Goal: Information Seeking & Learning: Learn about a topic

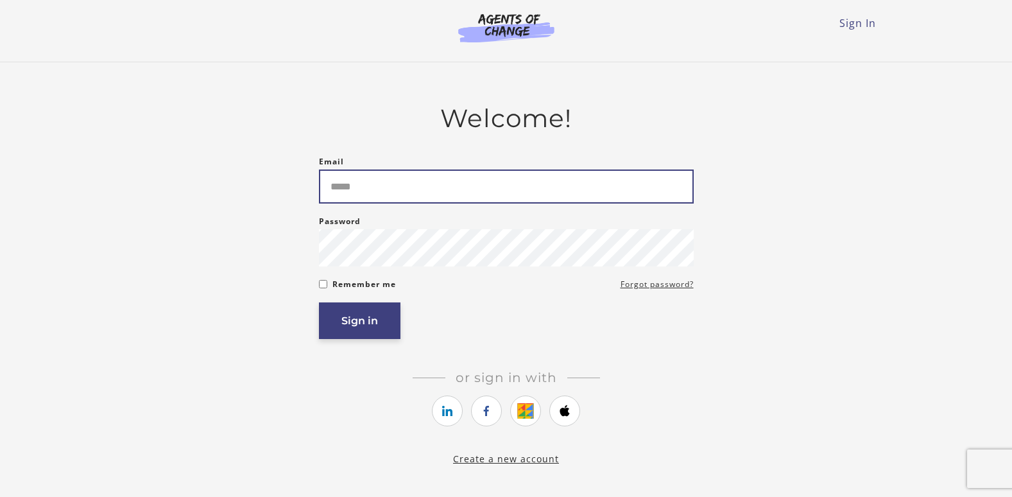
type input "**********"
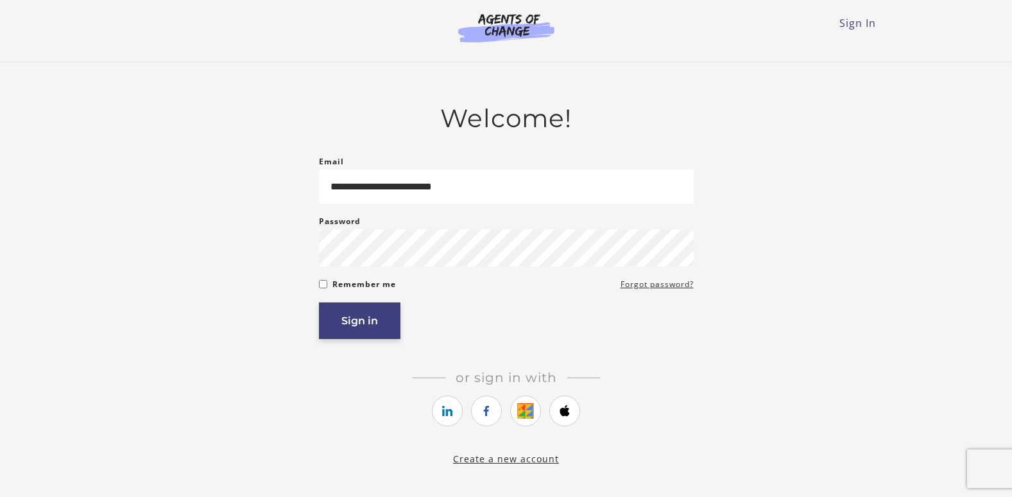
click at [389, 324] on button "Sign in" at bounding box center [360, 320] width 82 height 37
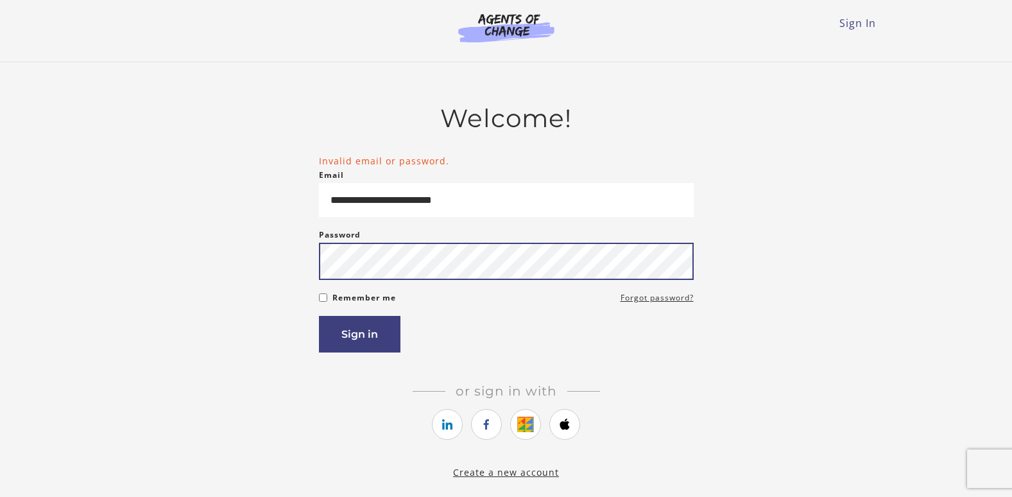
click at [319, 316] on button "Sign in" at bounding box center [360, 334] width 82 height 37
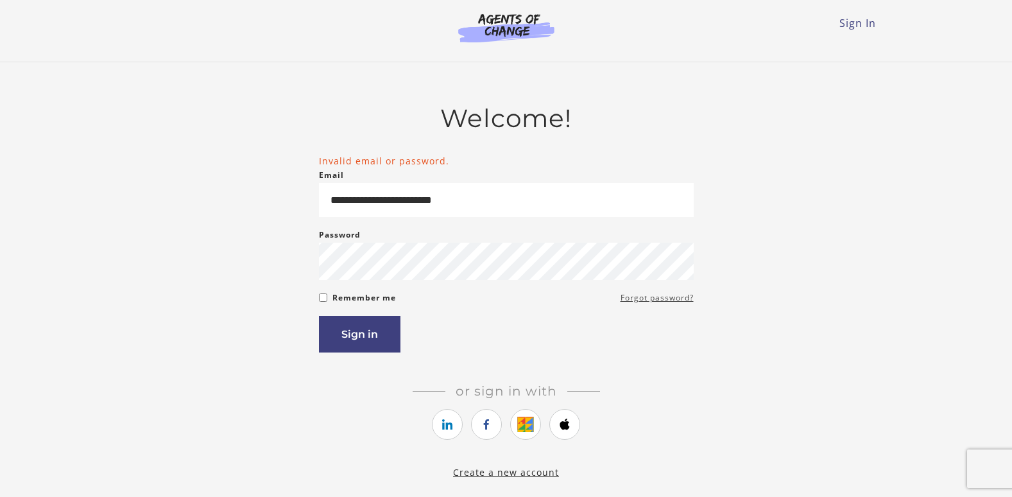
click at [639, 302] on link "Forgot password?" at bounding box center [657, 297] width 73 height 15
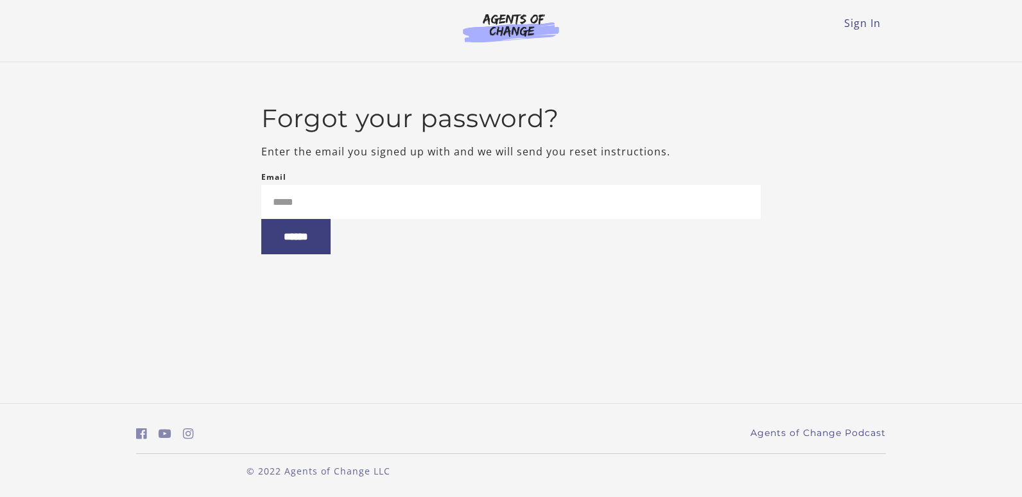
type input "**********"
click at [327, 237] on input "******" at bounding box center [295, 236] width 69 height 35
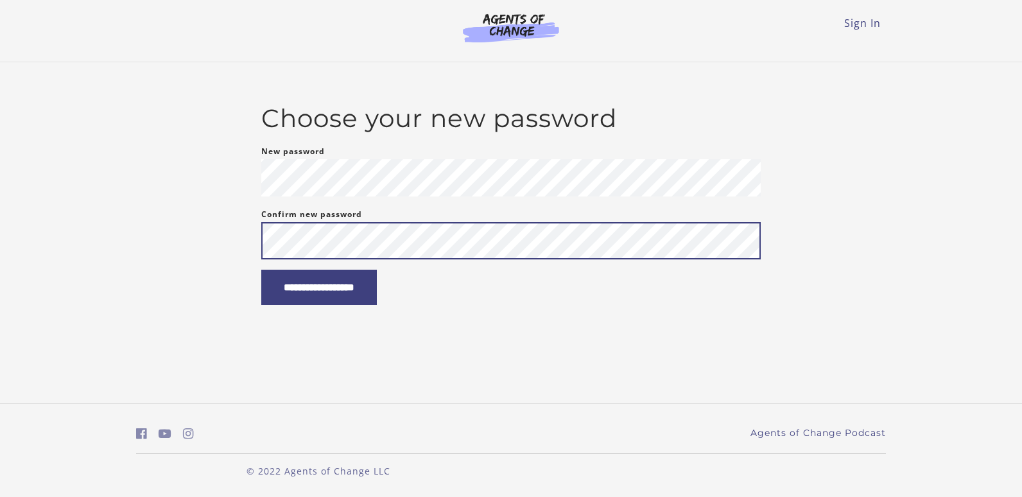
click at [261, 270] on input "**********" at bounding box center [319, 287] width 116 height 35
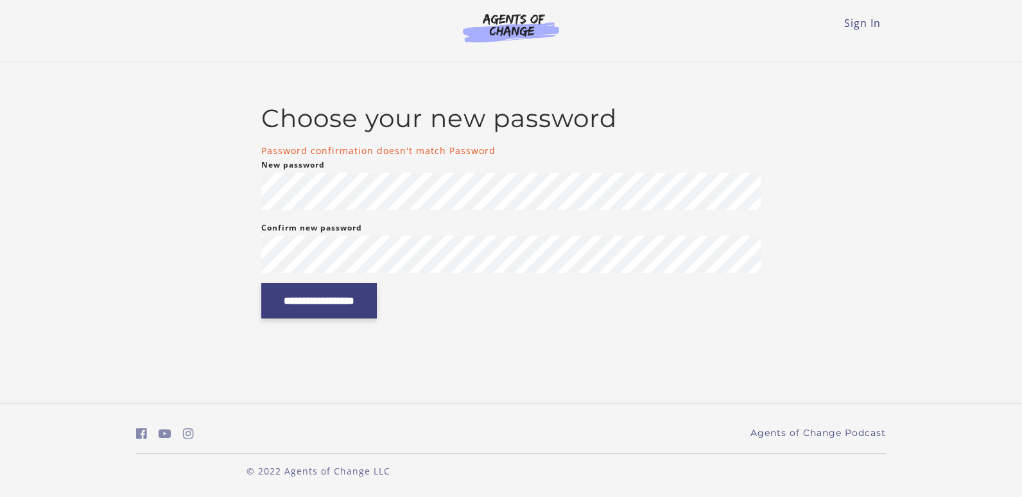
click at [270, 291] on input "**********" at bounding box center [319, 300] width 116 height 35
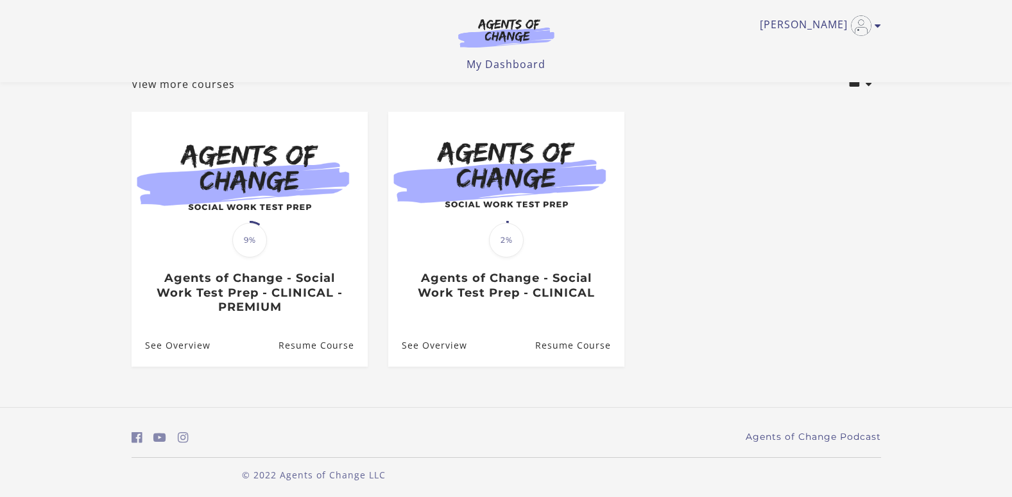
scroll to position [88, 0]
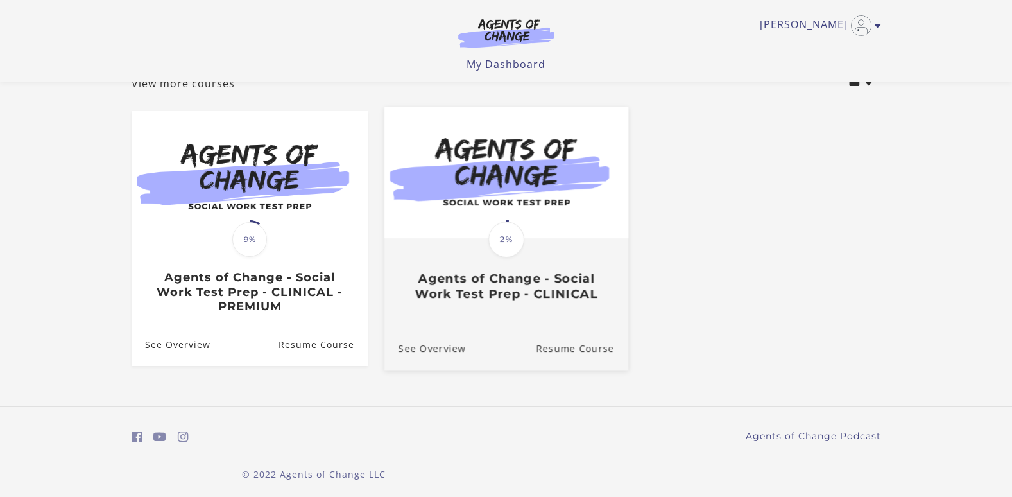
click at [525, 259] on div "Translation missing: en.liquid.partials.dashboard_course_card.progress_descript…" at bounding box center [507, 240] width 40 height 40
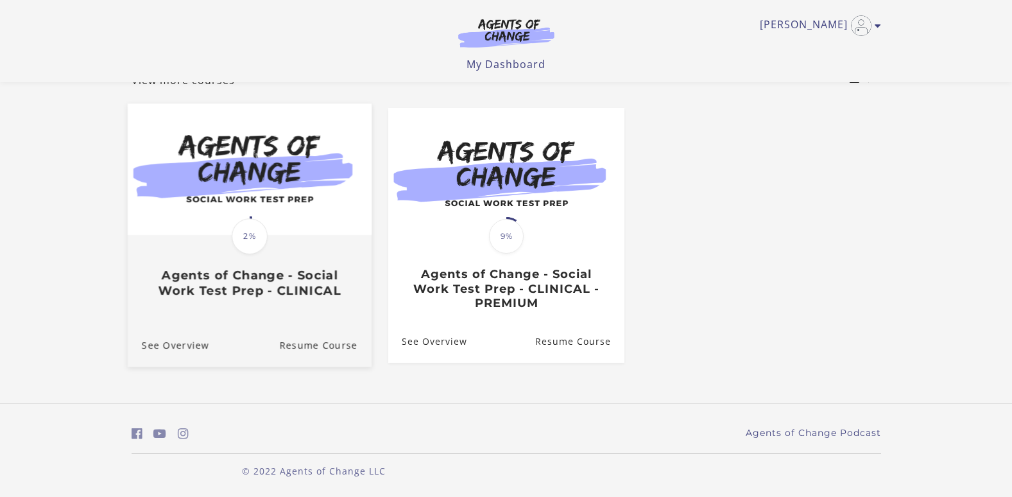
scroll to position [88, 0]
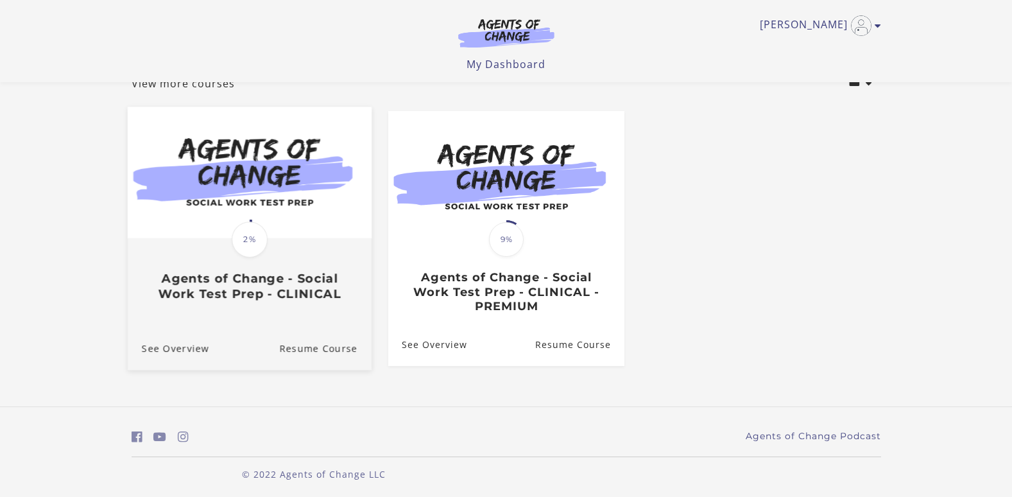
click at [207, 191] on img at bounding box center [249, 173] width 244 height 132
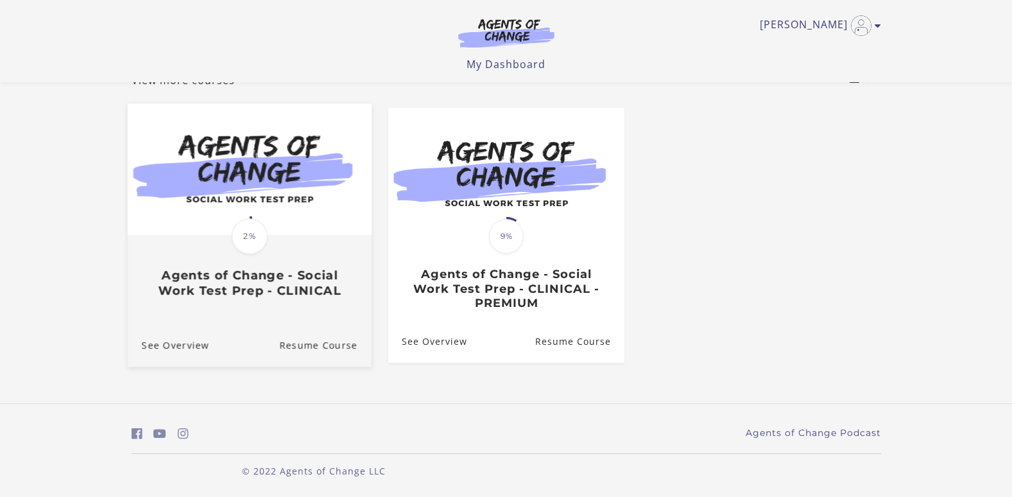
scroll to position [88, 0]
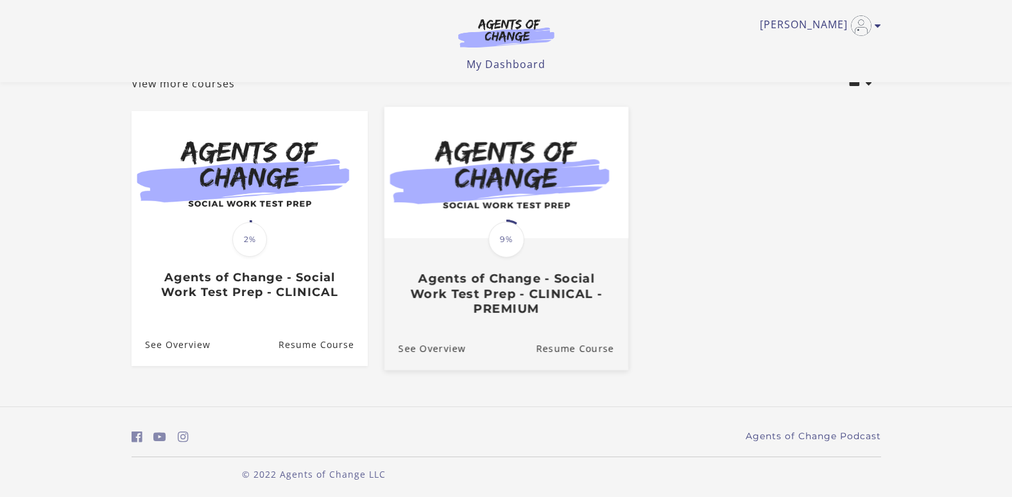
click at [526, 251] on div "Translation missing: en.liquid.partials.dashboard_course_card.progress_descript…" at bounding box center [507, 240] width 40 height 40
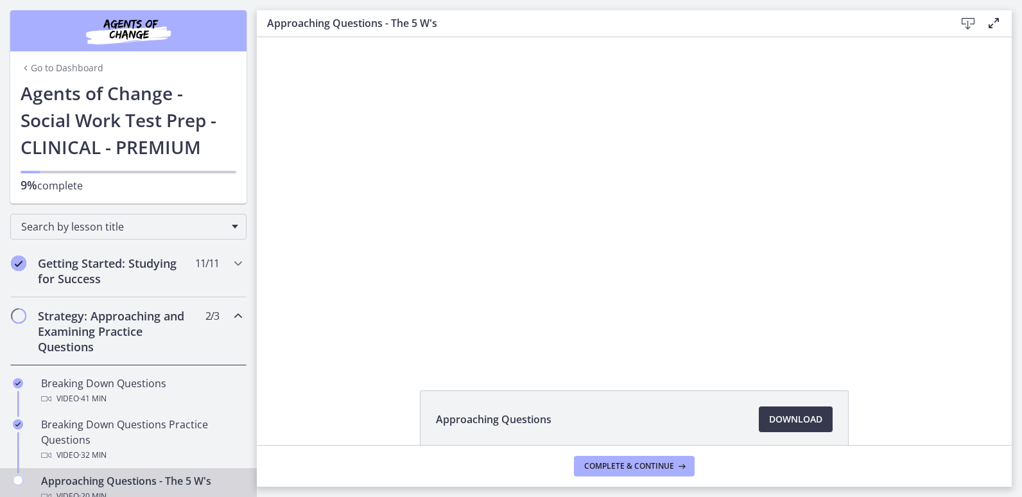
scroll to position [65, 0]
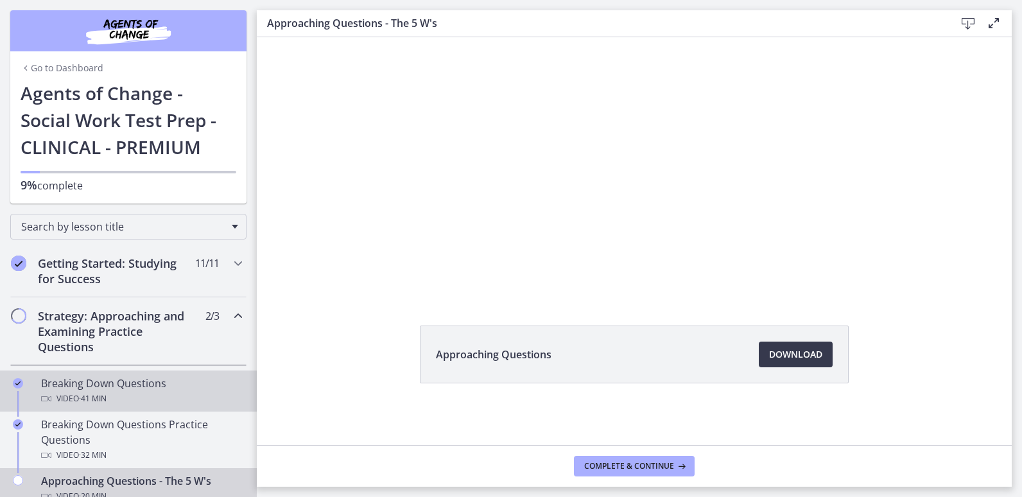
click at [141, 374] on link "Breaking Down Questions Video · 41 min" at bounding box center [128, 390] width 257 height 41
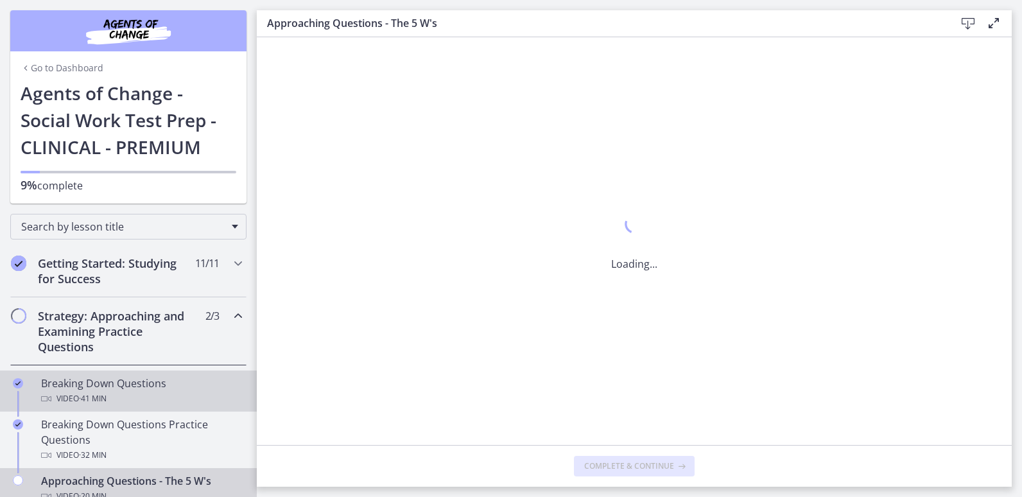
scroll to position [0, 0]
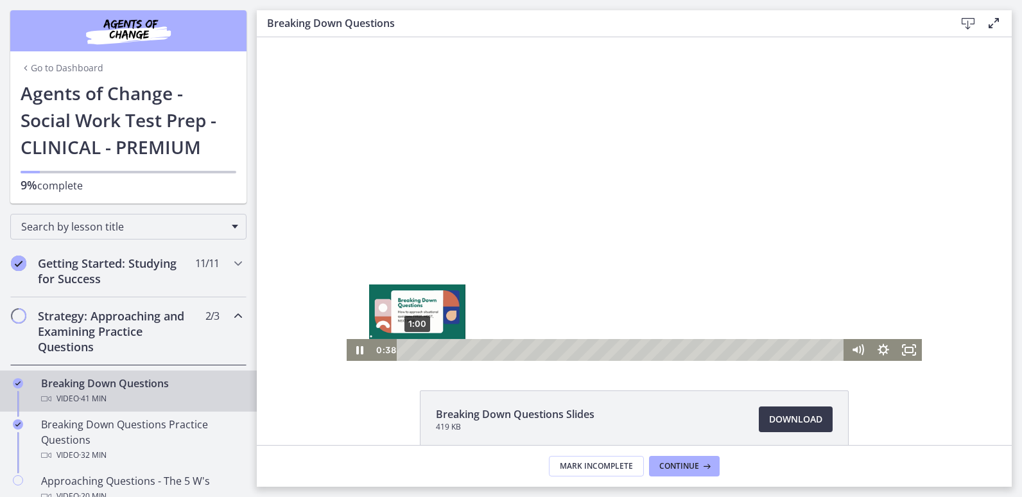
click at [412, 352] on div "1:00" at bounding box center [622, 350] width 432 height 22
click at [420, 351] on div "1:44" at bounding box center [622, 350] width 432 height 22
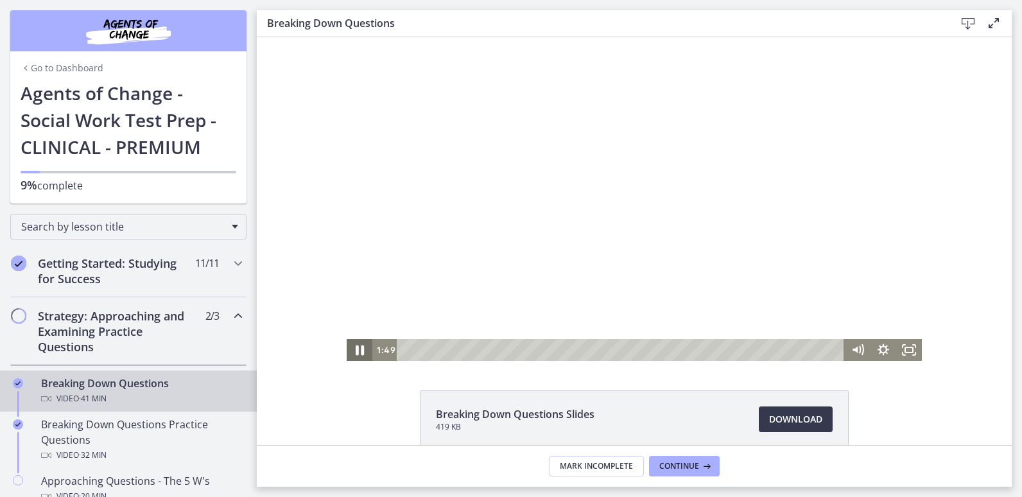
click at [349, 345] on icon "Pause" at bounding box center [359, 350] width 31 height 26
click at [349, 345] on icon "Play Video" at bounding box center [360, 350] width 26 height 22
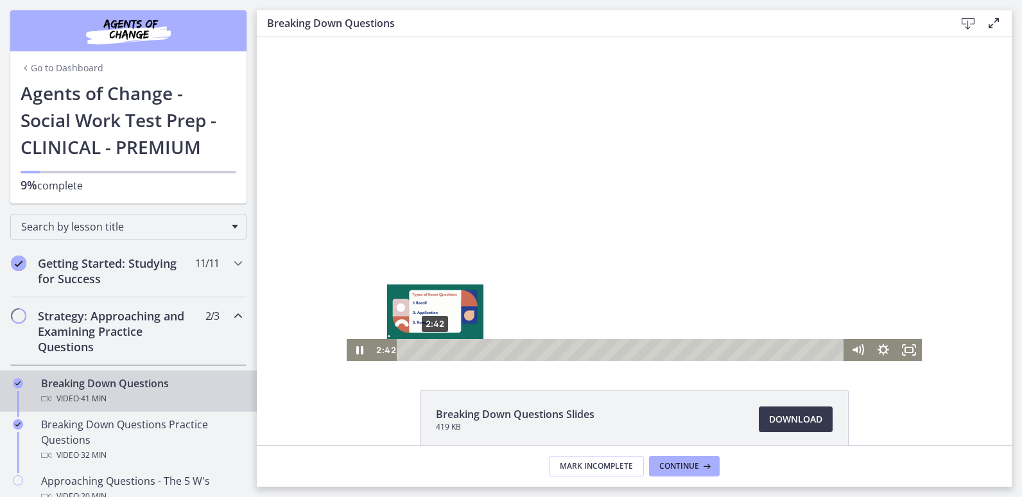
click at [430, 348] on div "2:42" at bounding box center [622, 350] width 432 height 22
click at [436, 348] on div "3:15" at bounding box center [622, 350] width 432 height 22
click at [443, 349] on div "3:55" at bounding box center [622, 350] width 432 height 22
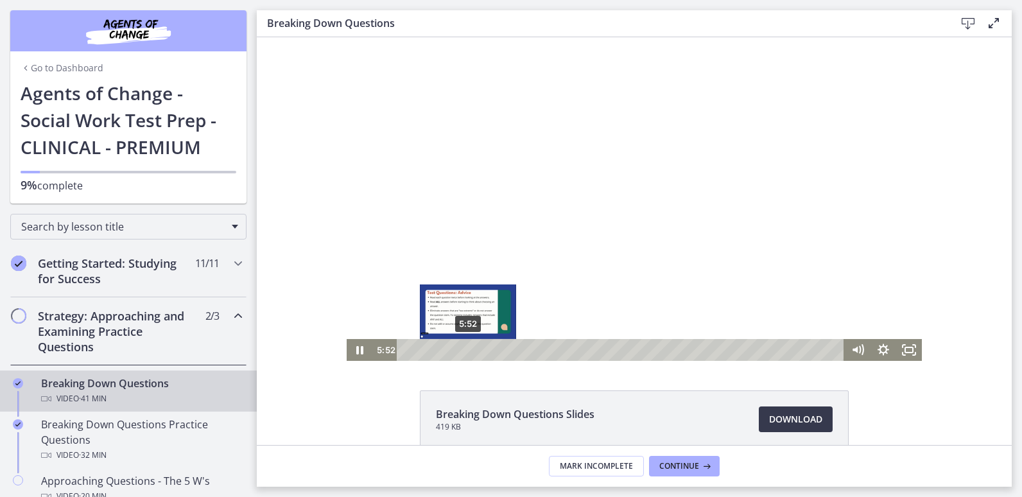
click at [464, 349] on div "5:52" at bounding box center [622, 350] width 432 height 22
click at [456, 349] on div "5:08" at bounding box center [622, 350] width 432 height 22
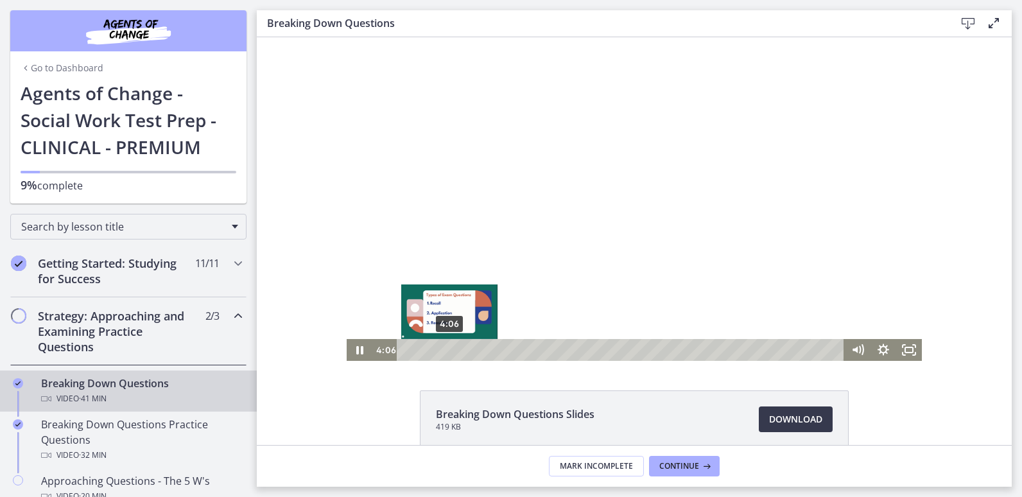
click at [445, 350] on div "4:06" at bounding box center [622, 350] width 432 height 22
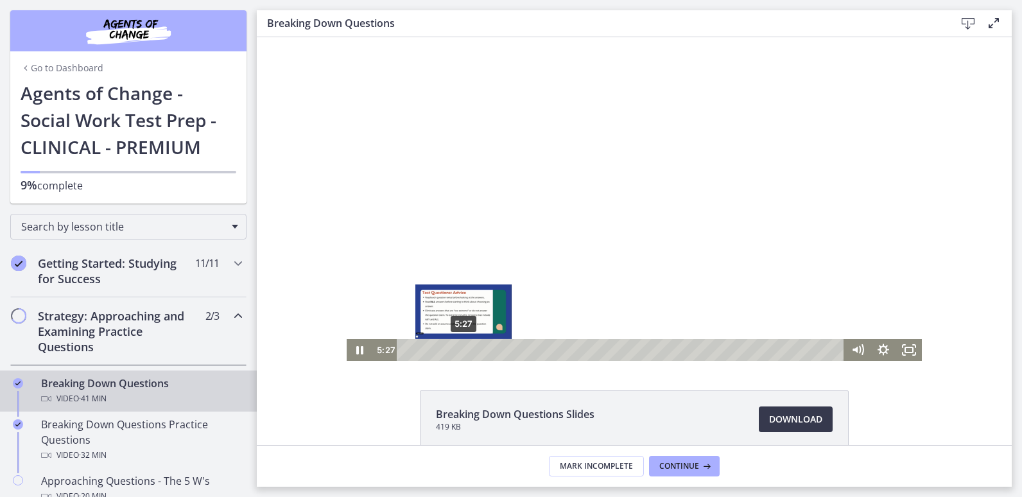
click at [459, 351] on div "5:27" at bounding box center [622, 350] width 432 height 22
click at [468, 352] on div "6:18" at bounding box center [622, 350] width 432 height 22
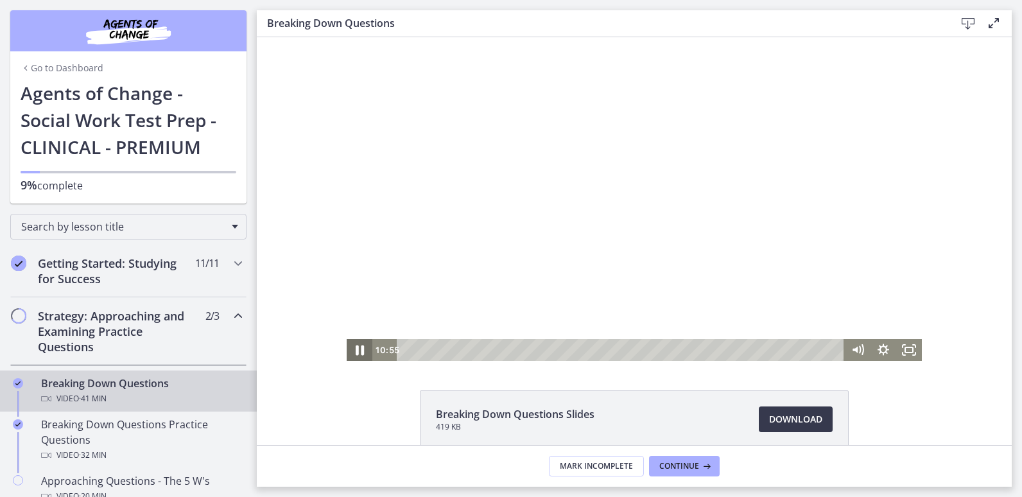
click at [347, 350] on icon "Pause" at bounding box center [359, 350] width 31 height 26
click at [357, 351] on icon "Play Video" at bounding box center [361, 350] width 8 height 11
click at [357, 349] on icon "Pause" at bounding box center [360, 350] width 8 height 10
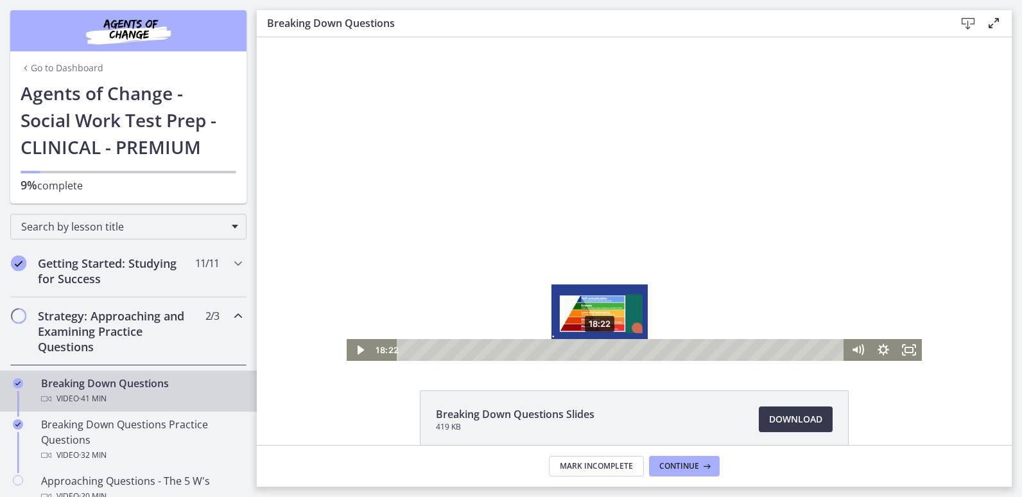
click at [595, 352] on div "18:22" at bounding box center [622, 350] width 432 height 22
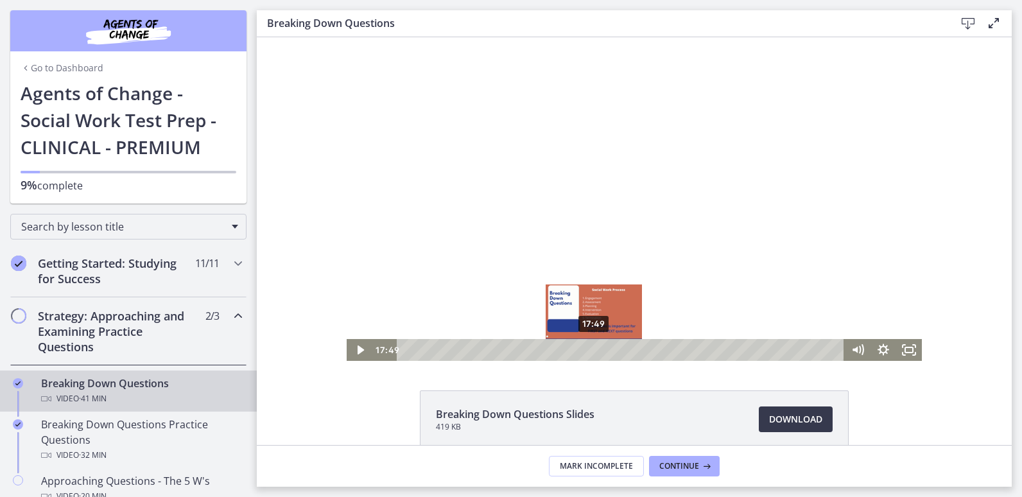
click at [589, 352] on div "17:49" at bounding box center [622, 350] width 432 height 22
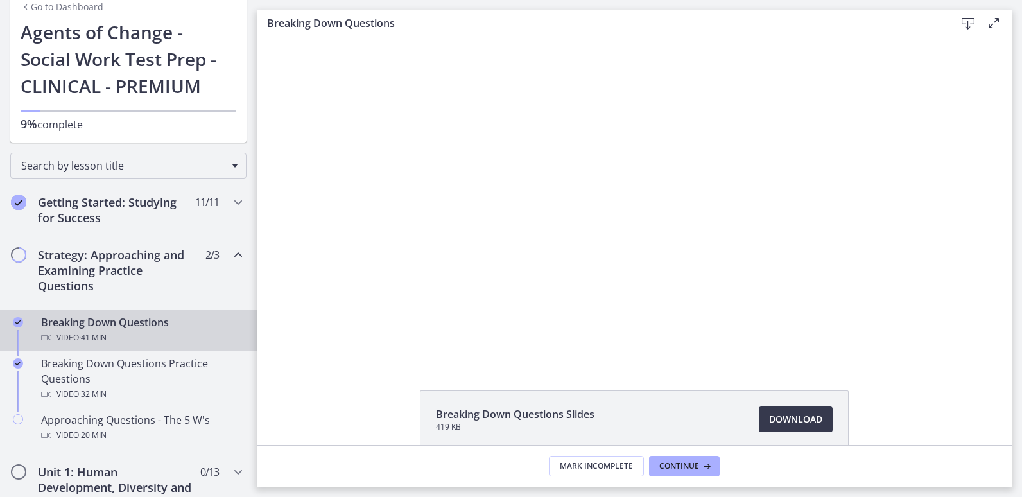
scroll to position [62, 0]
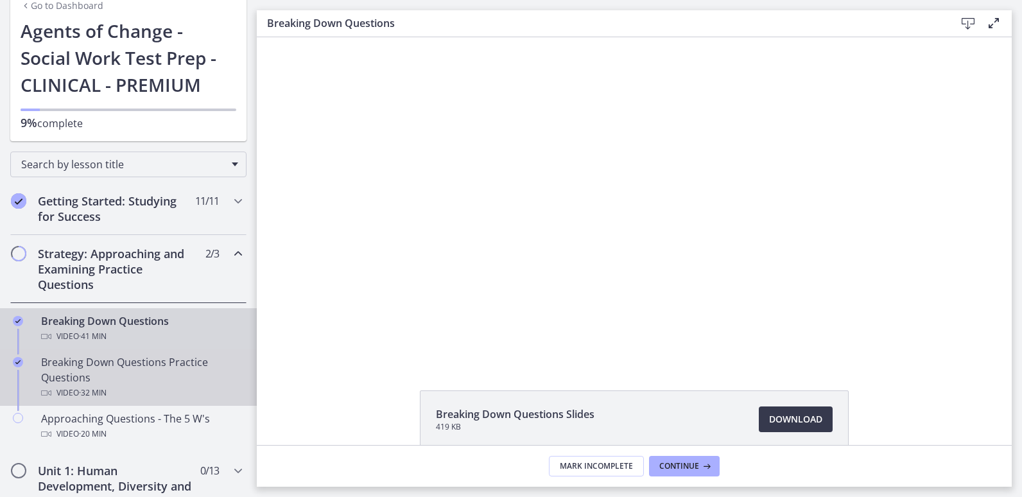
click at [218, 384] on div "Breaking Down Questions Practice Questions Video · 32 min" at bounding box center [141, 377] width 200 height 46
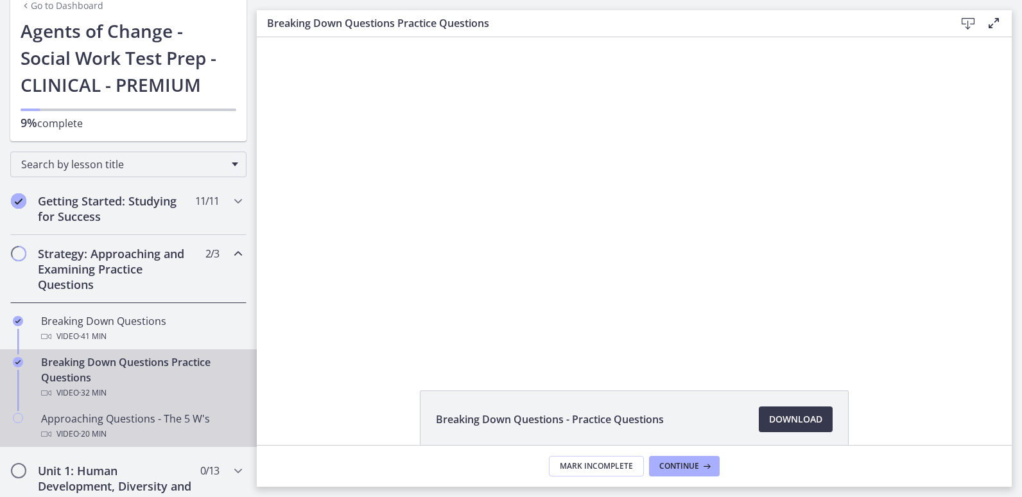
click at [199, 435] on div "Video · 20 min" at bounding box center [141, 433] width 200 height 15
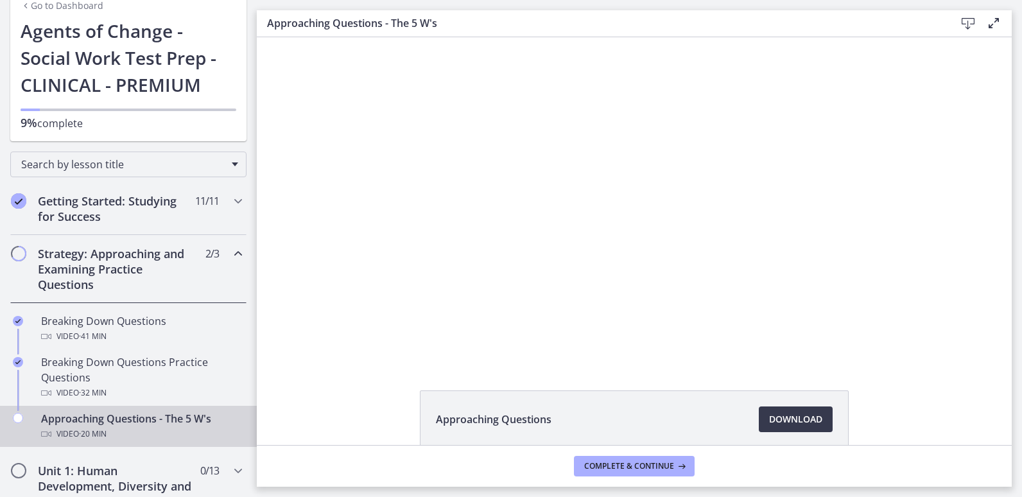
drag, startPoint x: 795, startPoint y: 446, endPoint x: 984, endPoint y: 257, distance: 267.4
click at [984, 257] on div "Click for sound @keyframes VOLUME_SMALL_WAVE_FLASH { 0% { opacity: 0; } 33% { o…" at bounding box center [634, 199] width 755 height 324
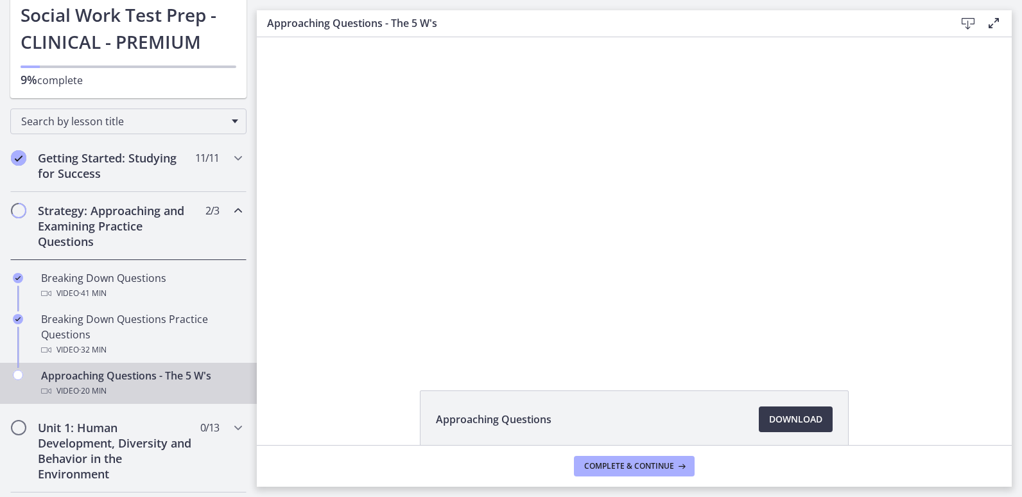
scroll to position [102, 0]
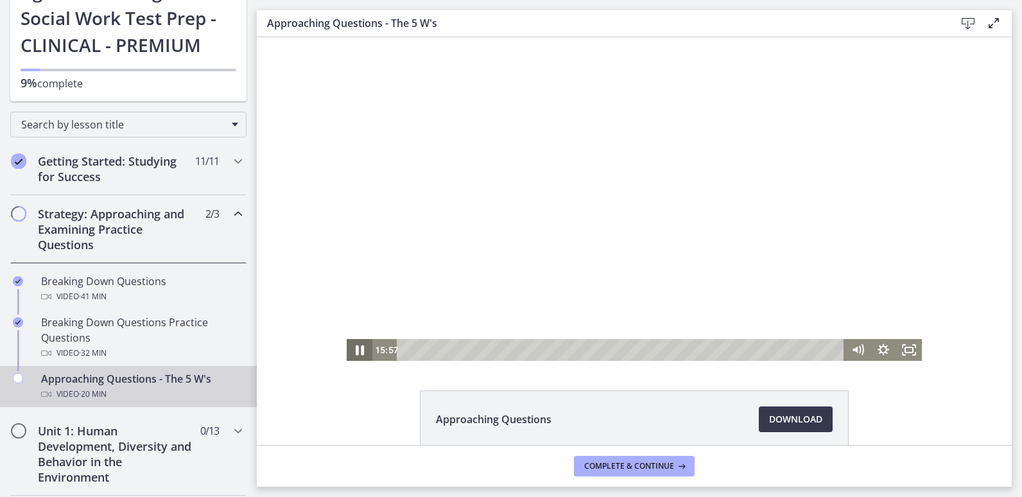
click at [355, 345] on icon "Pause" at bounding box center [359, 350] width 31 height 26
click at [355, 345] on icon "Play Video" at bounding box center [360, 350] width 31 height 26
click at [355, 345] on icon "Pause" at bounding box center [359, 350] width 31 height 26
click at [355, 345] on icon "Play Video" at bounding box center [360, 350] width 31 height 26
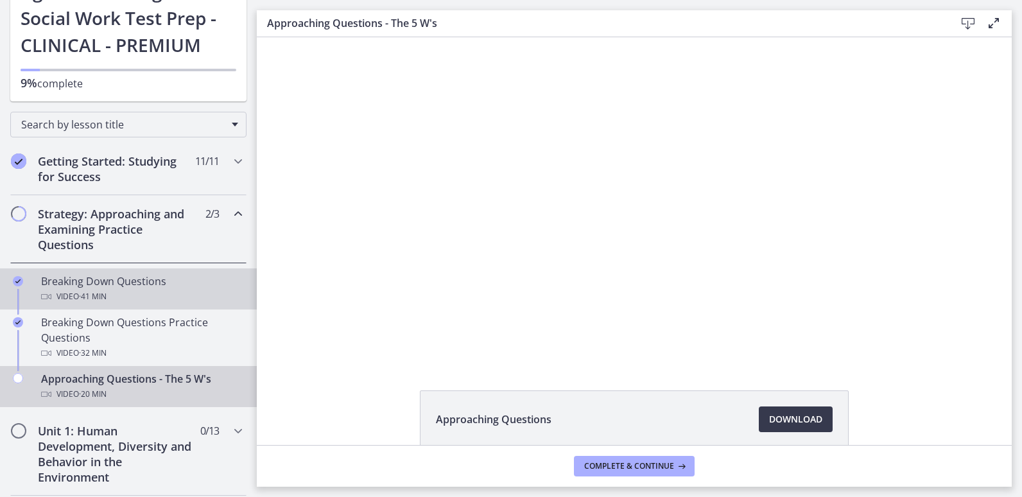
click at [141, 295] on div "Video · 41 min" at bounding box center [141, 296] width 200 height 15
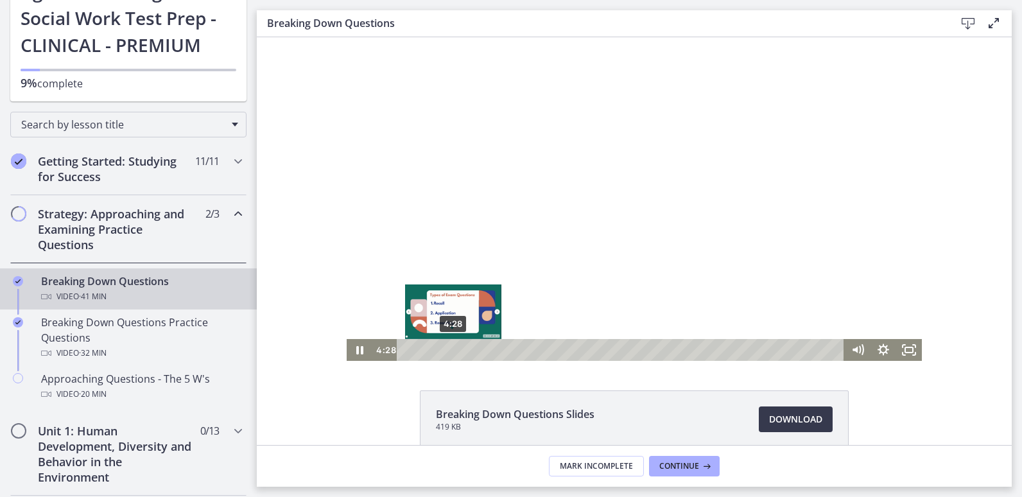
click at [449, 349] on div "4:28" at bounding box center [622, 350] width 432 height 22
click at [453, 349] on div "4:50" at bounding box center [622, 350] width 432 height 22
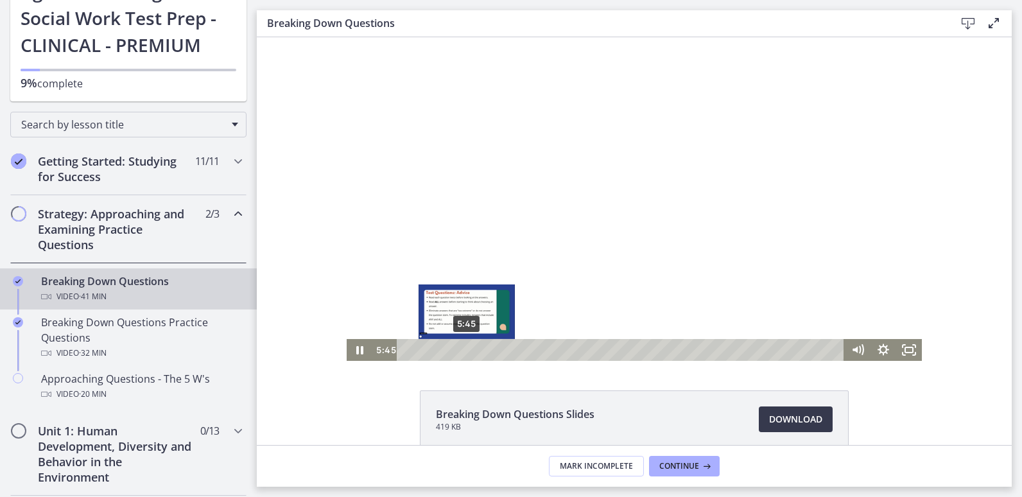
click at [462, 349] on div "5:45" at bounding box center [622, 350] width 432 height 22
click at [474, 346] on div "6:51" at bounding box center [622, 350] width 432 height 22
click at [480, 347] on div "7:27" at bounding box center [622, 350] width 432 height 22
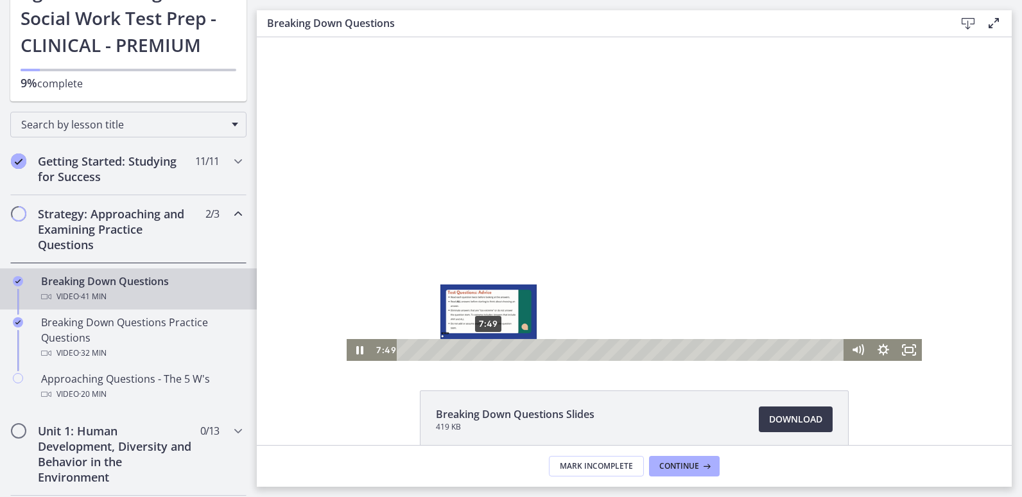
click at [484, 347] on div "7:49" at bounding box center [622, 350] width 432 height 22
click at [491, 347] on div "8:30" at bounding box center [622, 350] width 432 height 22
click at [498, 347] on div "9:10" at bounding box center [622, 350] width 432 height 22
click at [503, 347] on div "9:39" at bounding box center [622, 350] width 432 height 22
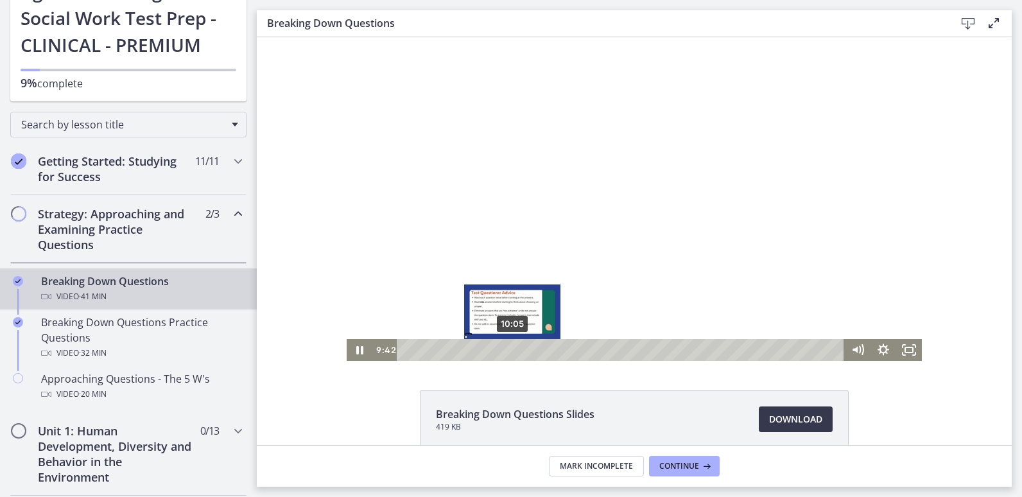
click at [508, 347] on div "10:05" at bounding box center [622, 350] width 432 height 22
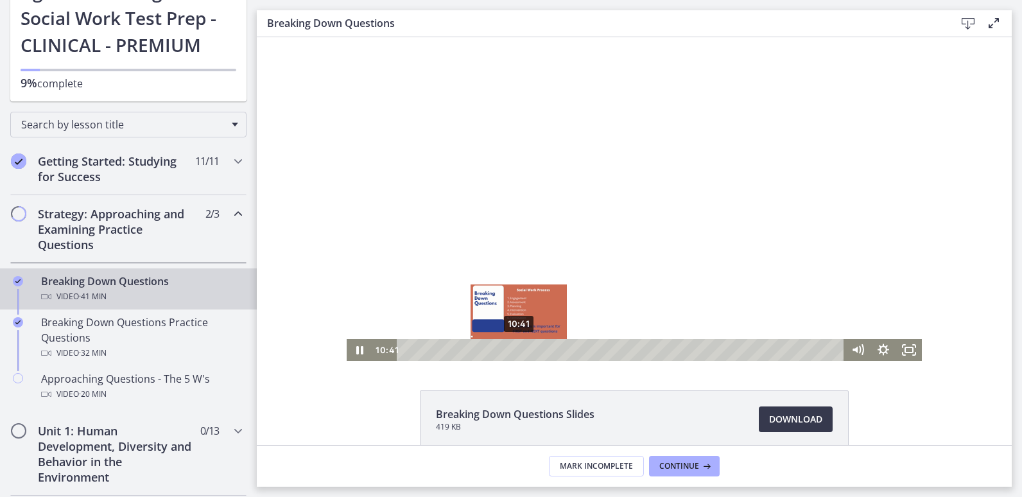
click at [514, 347] on div "10:41" at bounding box center [622, 350] width 432 height 22
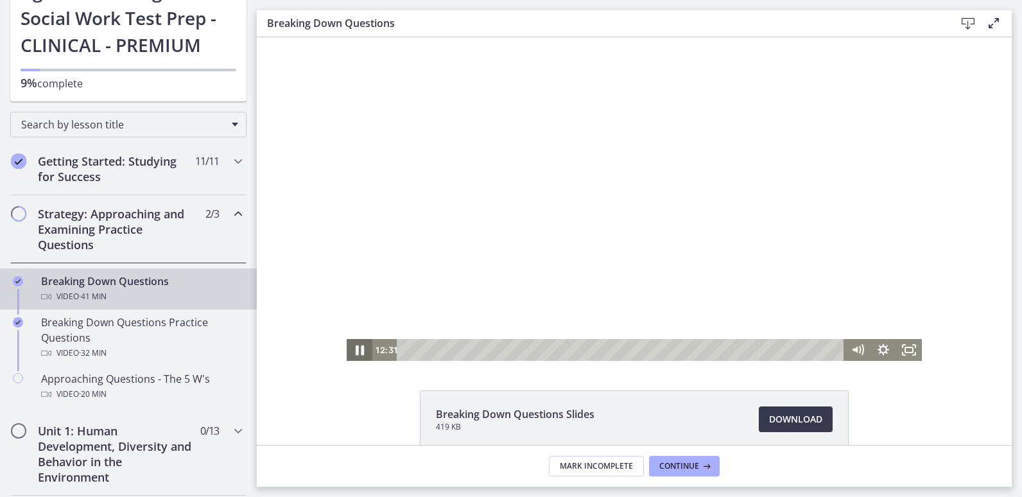
click at [358, 349] on icon "Pause" at bounding box center [360, 350] width 8 height 10
click at [358, 349] on icon "Play Video" at bounding box center [360, 350] width 31 height 26
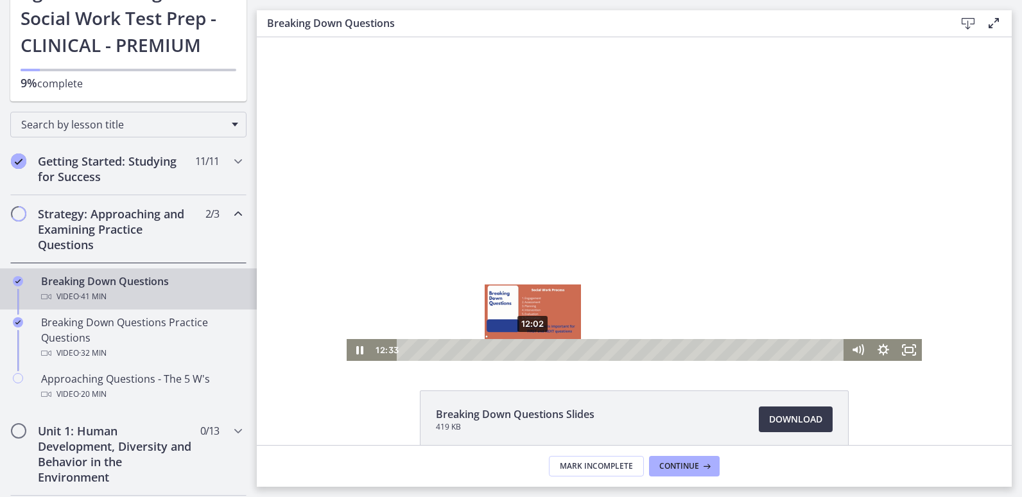
click at [528, 350] on div "12:02" at bounding box center [622, 350] width 432 height 22
click at [529, 350] on div "Playbar" at bounding box center [532, 349] width 7 height 7
click at [540, 352] on div "13:08" at bounding box center [622, 350] width 432 height 22
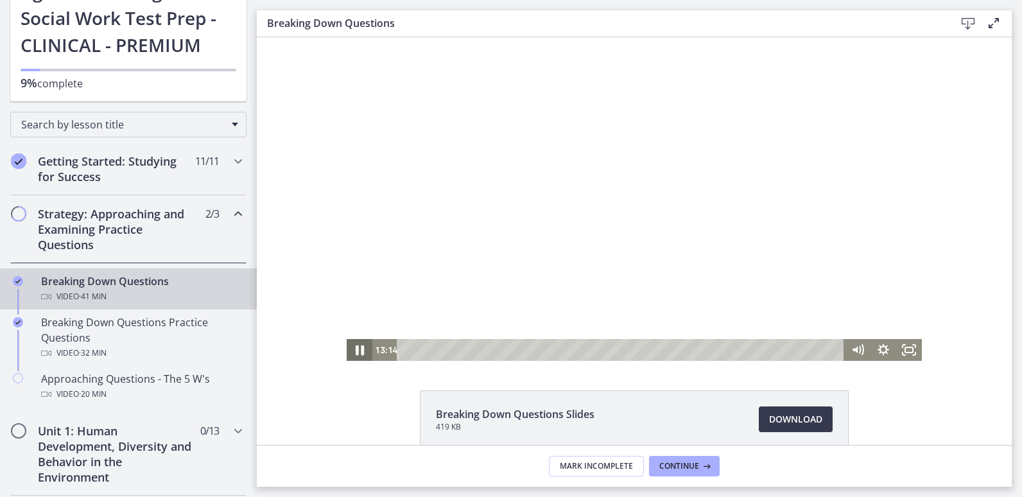
click at [354, 343] on icon "Pause" at bounding box center [359, 350] width 31 height 26
click at [354, 343] on icon "Play Video" at bounding box center [360, 350] width 31 height 26
click at [356, 351] on icon "Pause" at bounding box center [360, 350] width 8 height 10
click at [357, 351] on icon "Play Video" at bounding box center [361, 350] width 8 height 11
click at [356, 351] on icon "Pause" at bounding box center [360, 350] width 8 height 10
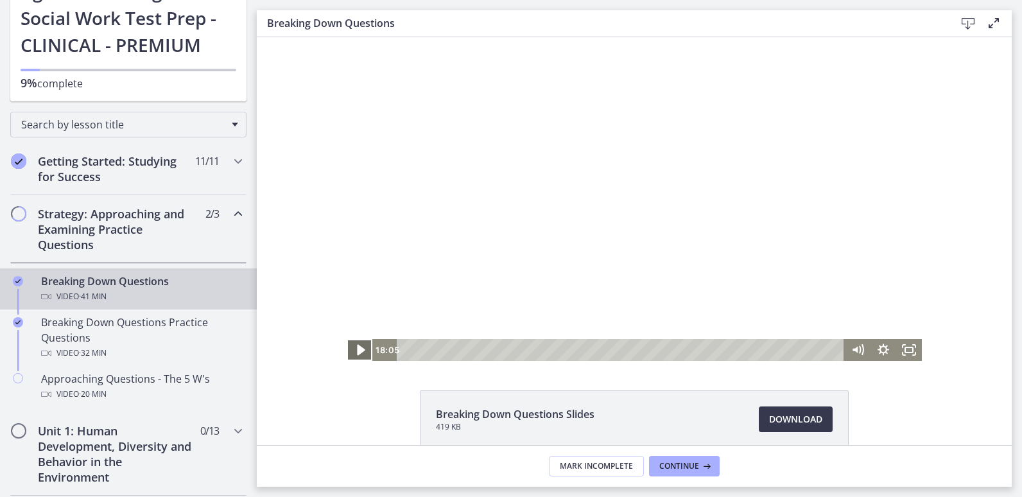
click at [356, 346] on icon "Play Video" at bounding box center [360, 350] width 31 height 26
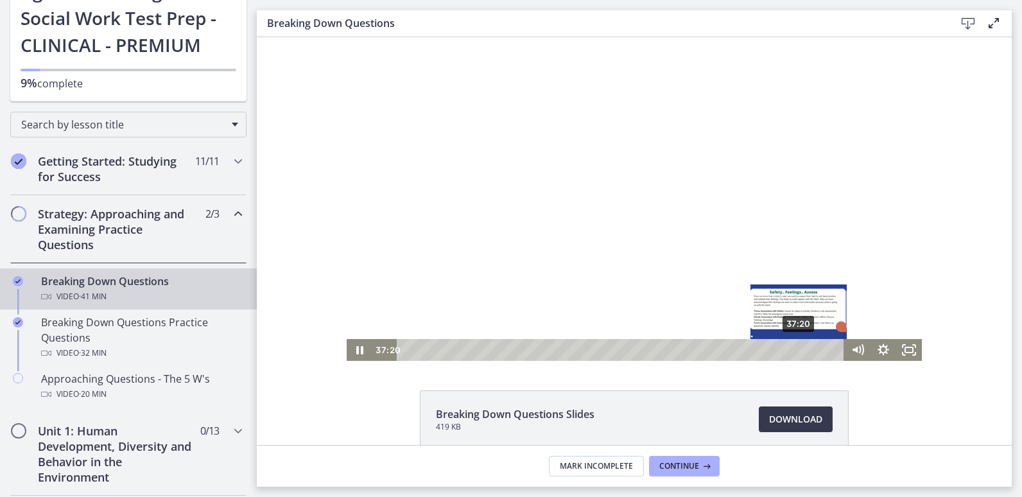
click at [795, 349] on div "37:20" at bounding box center [622, 350] width 432 height 22
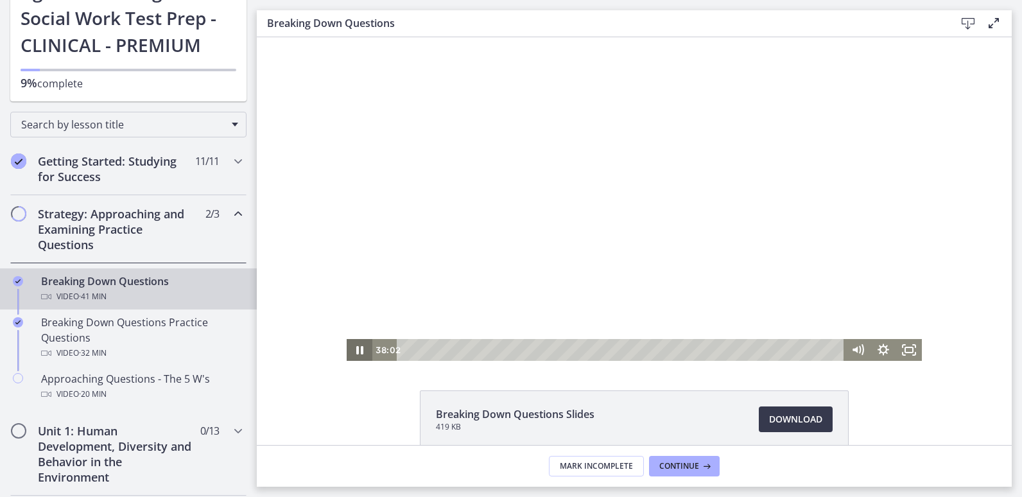
click at [360, 351] on icon "Pause" at bounding box center [360, 350] width 26 height 22
click at [360, 351] on icon "Play Video" at bounding box center [360, 350] width 31 height 26
click at [360, 351] on icon "Pause" at bounding box center [359, 350] width 31 height 26
click at [360, 351] on icon "Play Video" at bounding box center [360, 350] width 31 height 26
click at [358, 346] on icon "Pause" at bounding box center [359, 350] width 31 height 26
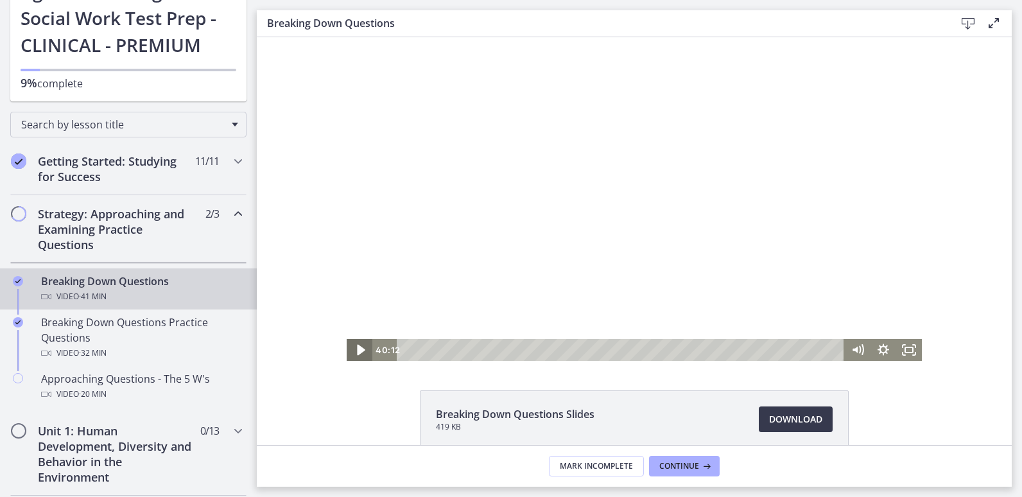
click at [358, 346] on icon "Play Video" at bounding box center [360, 350] width 31 height 26
click at [358, 346] on icon "Pause" at bounding box center [359, 350] width 31 height 26
click at [358, 346] on icon "Play Video" at bounding box center [360, 350] width 26 height 22
click at [358, 346] on icon "Pause" at bounding box center [359, 350] width 31 height 26
click at [358, 346] on icon "Play Video" at bounding box center [360, 350] width 31 height 26
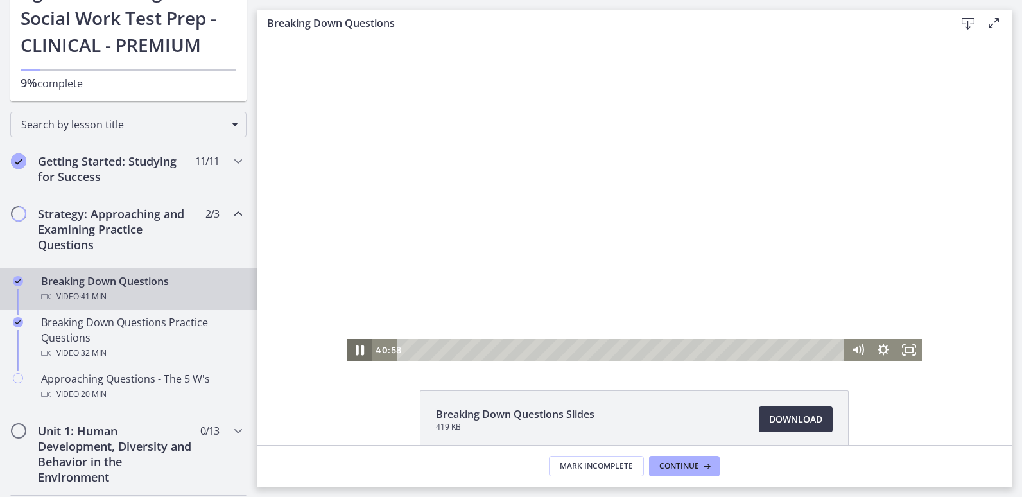
click at [358, 346] on icon "Pause" at bounding box center [359, 350] width 31 height 26
drag, startPoint x: 482, startPoint y: 182, endPoint x: 488, endPoint y: 195, distance: 14.1
click at [488, 195] on div at bounding box center [634, 199] width 575 height 324
drag, startPoint x: 481, startPoint y: 183, endPoint x: 555, endPoint y: 189, distance: 74.1
click at [555, 189] on div at bounding box center [634, 199] width 575 height 324
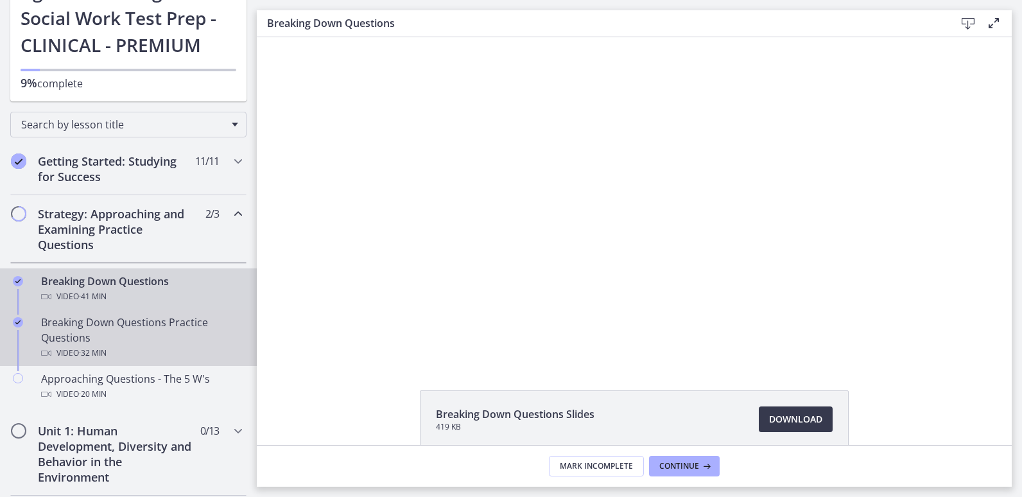
click at [218, 364] on link "Breaking Down Questions Practice Questions Video · 32 min" at bounding box center [128, 337] width 257 height 56
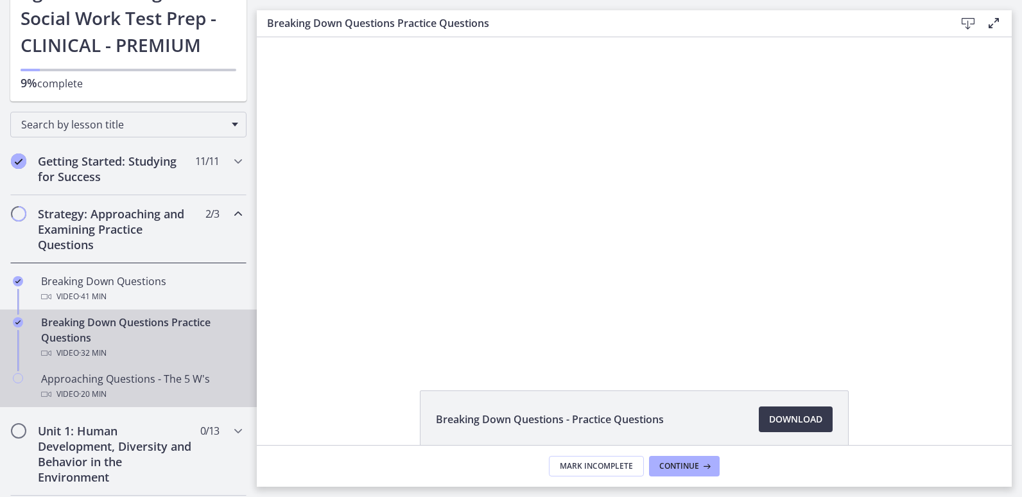
click at [217, 371] on div "Approaching Questions - The 5 W's Video · 20 min" at bounding box center [141, 386] width 200 height 31
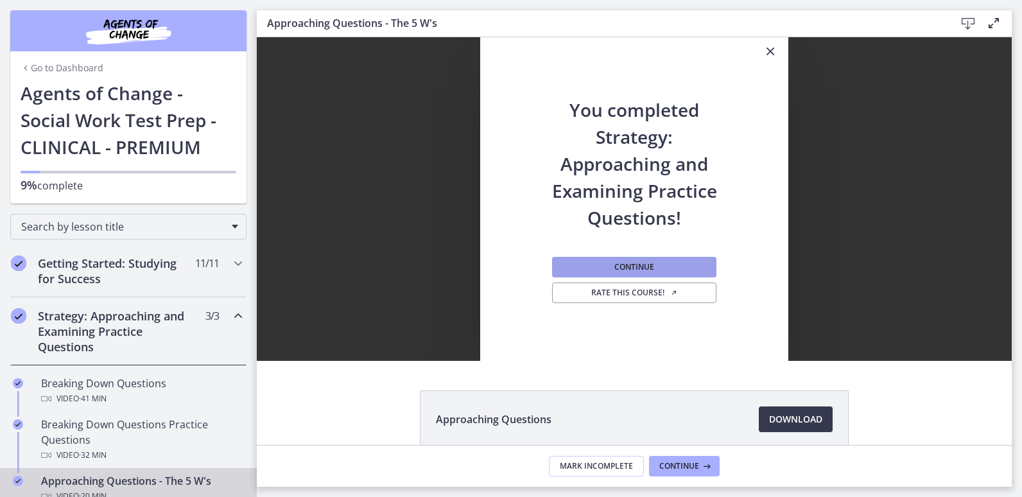
scroll to position [102, 0]
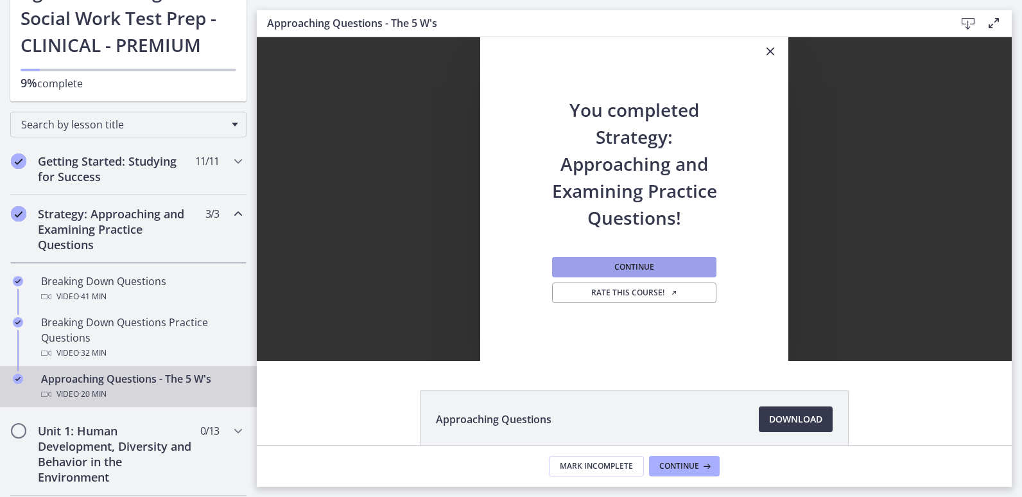
click at [632, 262] on span "Continue" at bounding box center [634, 267] width 40 height 10
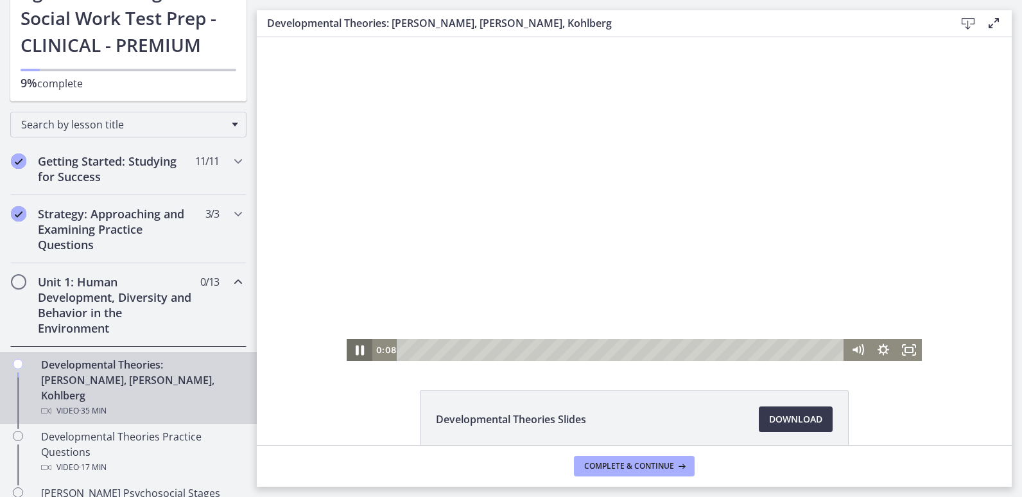
click at [351, 349] on icon "Pause" at bounding box center [359, 350] width 31 height 26
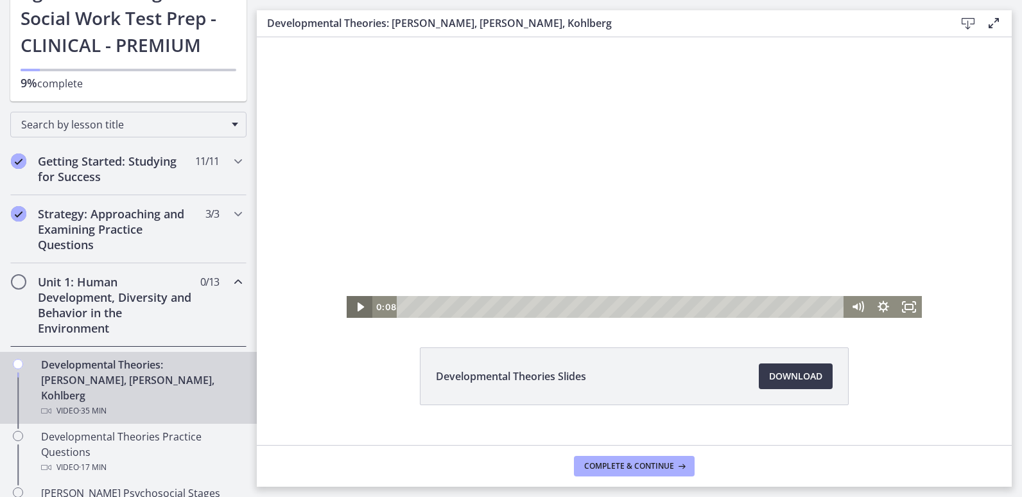
scroll to position [44, 0]
